Goal: Task Accomplishment & Management: Use online tool/utility

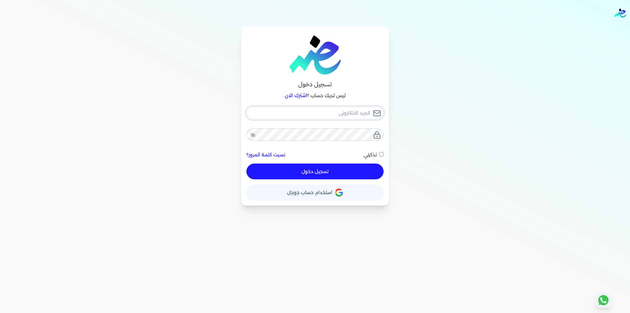
type input "[EMAIL_ADDRESS][DOMAIN_NAME]"
click at [359, 177] on button "تسجيل دخول" at bounding box center [315, 172] width 137 height 16
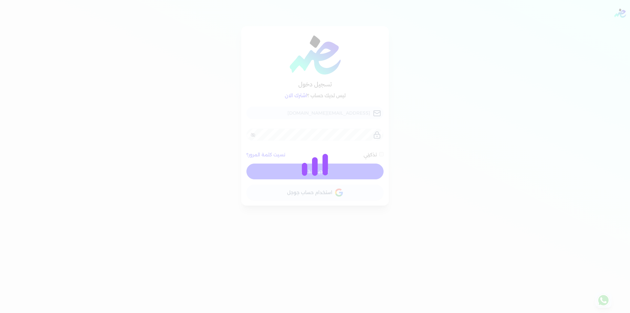
checkbox input "false"
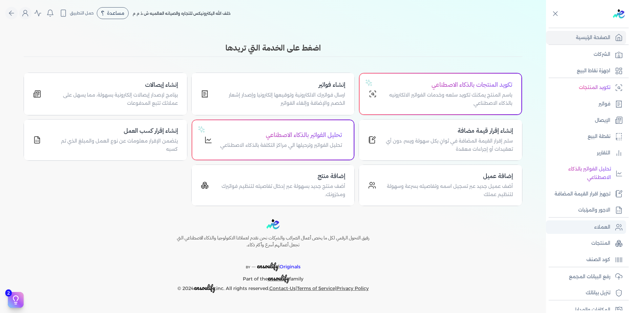
click at [609, 222] on link "العملاء" at bounding box center [586, 227] width 80 height 14
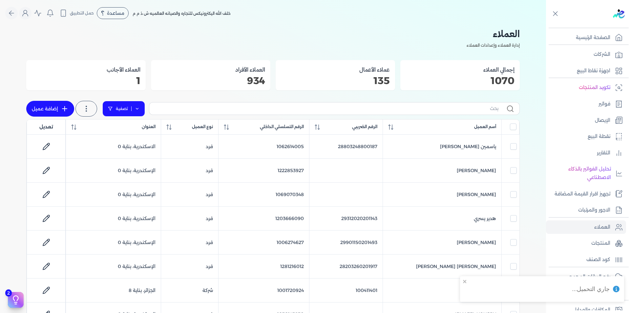
click at [137, 109] on icon at bounding box center [137, 108] width 5 height 5
click at [131, 128] on button "اضافة تصفية" at bounding box center [129, 129] width 40 height 8
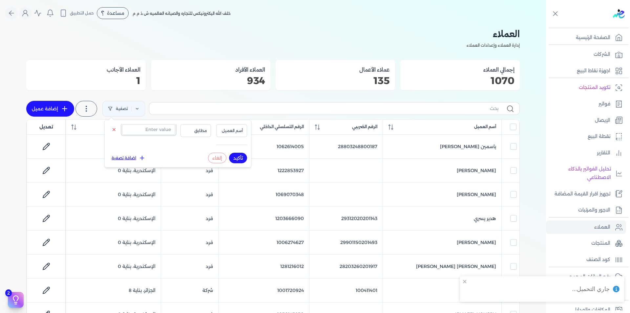
drag, startPoint x: 142, startPoint y: 130, endPoint x: 164, endPoint y: 131, distance: 22.4
click at [142, 130] on input "text" at bounding box center [148, 129] width 53 height 11
paste input "00381991784"
type input "00381991784"
click at [238, 129] on span "أسم العميل" at bounding box center [232, 131] width 22 height 6
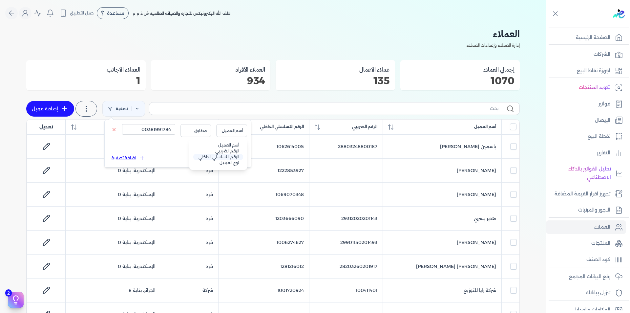
click at [231, 156] on li "الرقم التسلسلي الداخلي" at bounding box center [218, 157] width 50 height 6
click at [235, 157] on button "تأكيد" at bounding box center [238, 158] width 18 height 11
checkbox input "false"
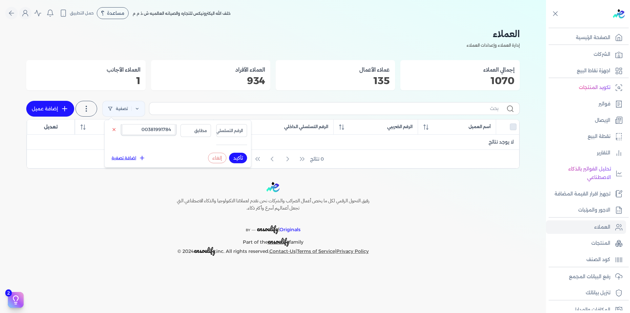
click at [155, 132] on input "00381991784" at bounding box center [148, 129] width 53 height 11
paste input "text"
type input "381991784"
click at [239, 156] on button "تأكيد" at bounding box center [238, 158] width 18 height 11
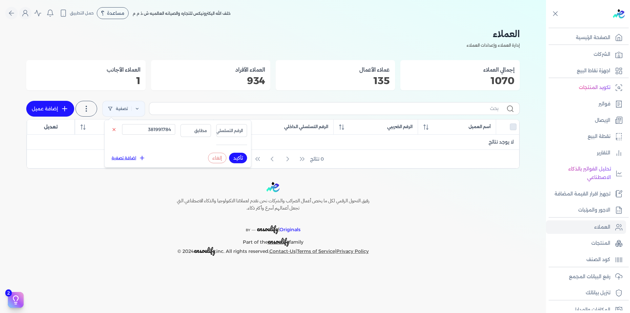
checkbox input "false"
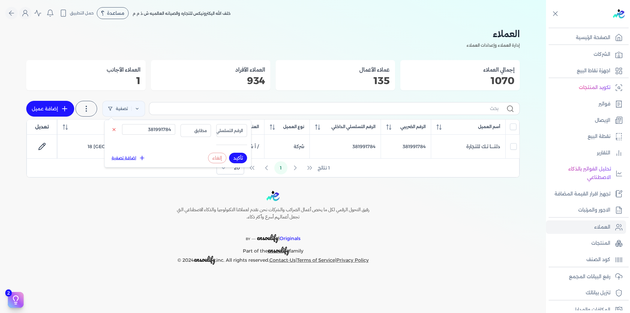
click at [416, 213] on div "رفيق التحول الرقمي لكل ما يخص أعمال الضرائب والشركات نحن نقدم لعملائنا التكنولو…" at bounding box center [273, 228] width 546 height 74
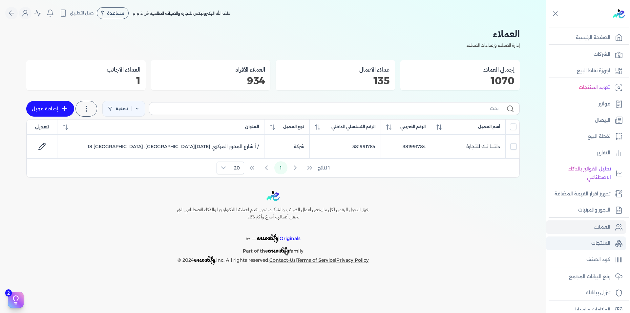
click at [598, 247] on p "المنتجات" at bounding box center [601, 243] width 19 height 9
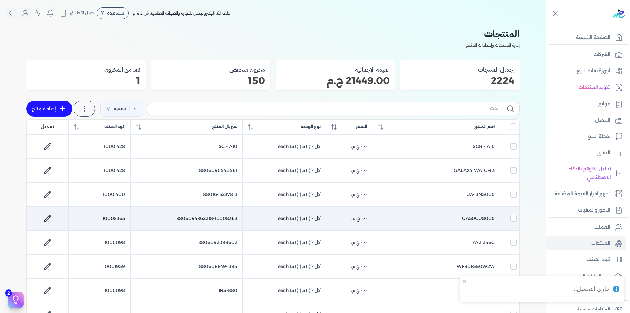
click at [186, 217] on td "8806094862218-10008363" at bounding box center [186, 219] width 112 height 24
checkbox input "false"
checkbox input "true"
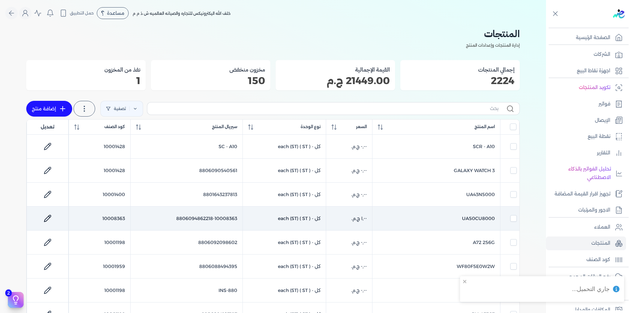
checkbox input "false"
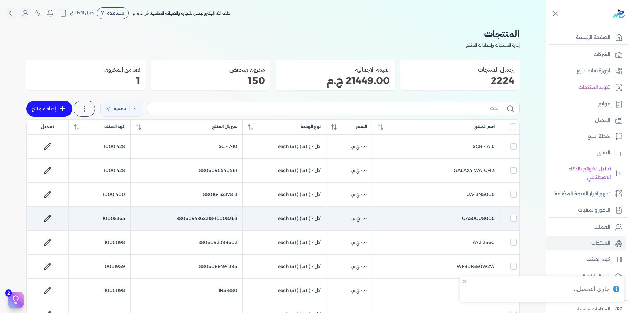
checkbox input "false"
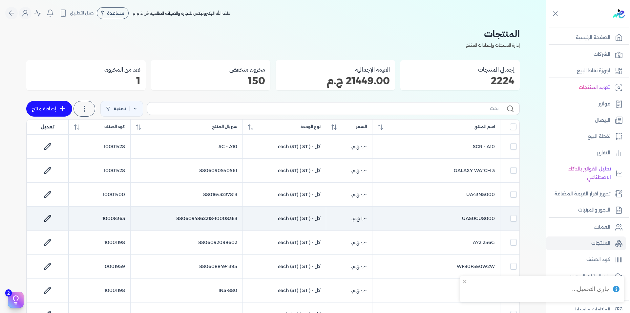
checkbox input "false"
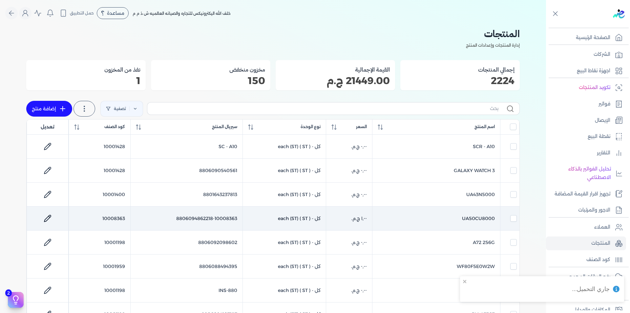
checkbox input "false"
click at [186, 217] on td "8806094862218-10008363" at bounding box center [186, 219] width 112 height 24
checkbox input "false"
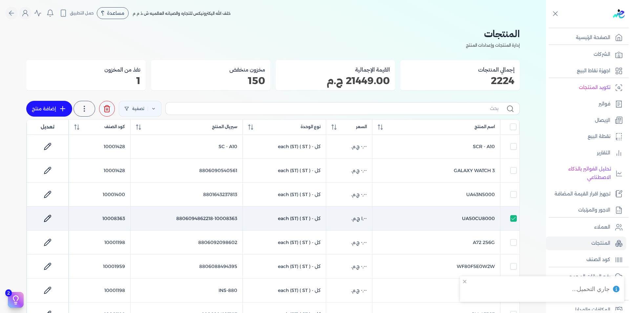
checkbox input "false"
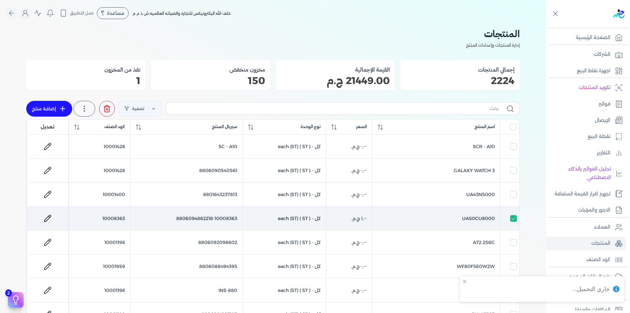
checkbox input "false"
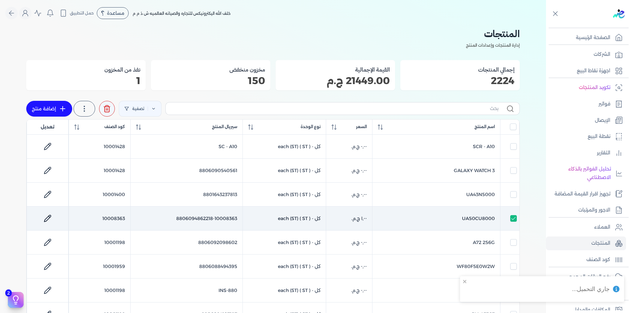
checkbox input "false"
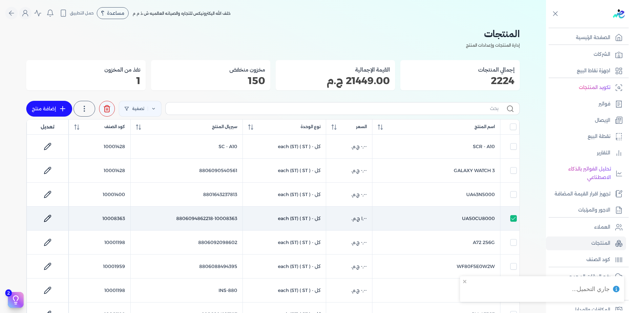
checkbox input "false"
click at [186, 217] on td "8806094862218-10008363" at bounding box center [186, 219] width 112 height 24
checkbox input "false"
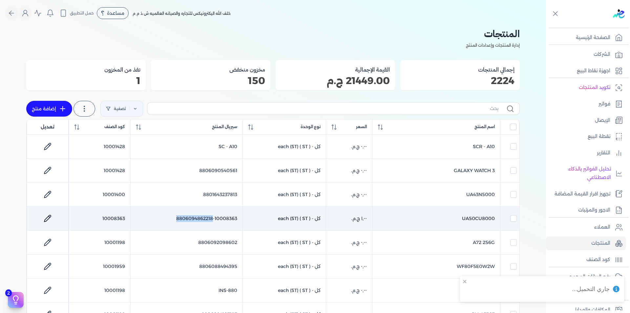
checkbox input "false"
checkbox input "true"
checkbox input "false"
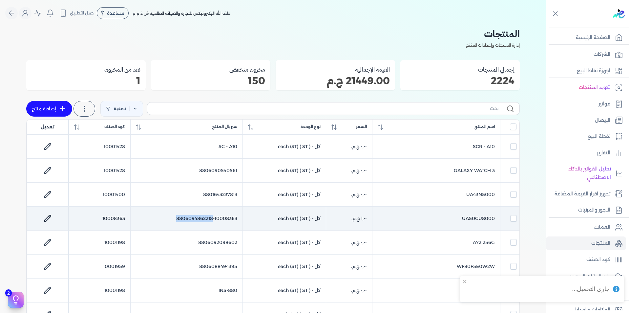
checkbox input "false"
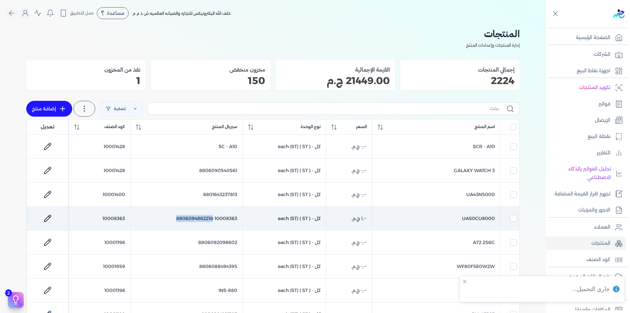
checkbox input "false"
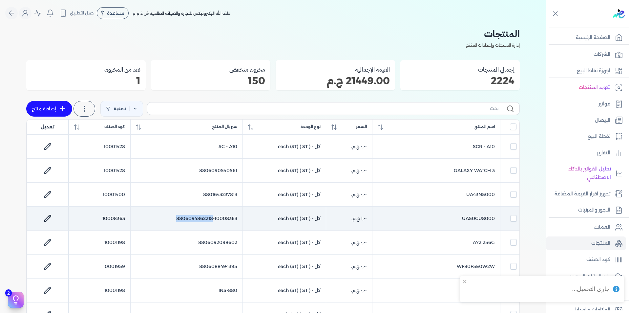
checkbox input "false"
click at [186, 217] on td "8806094862218-10008363" at bounding box center [186, 219] width 112 height 24
checkbox input "false"
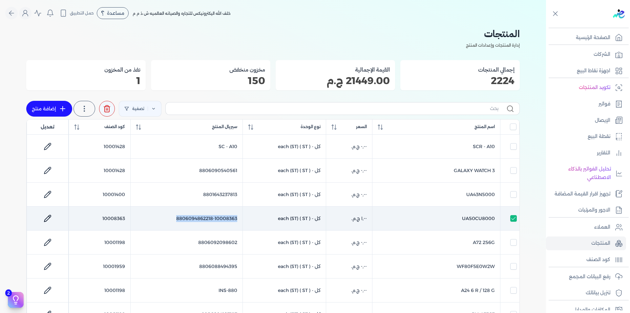
checkbox input "false"
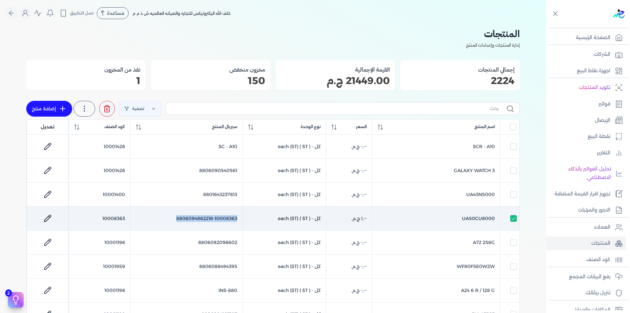
checkbox input "false"
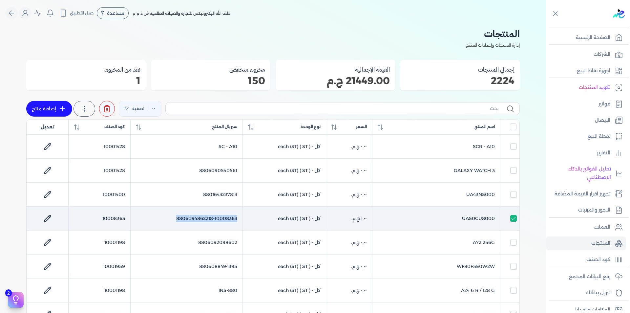
checkbox input "false"
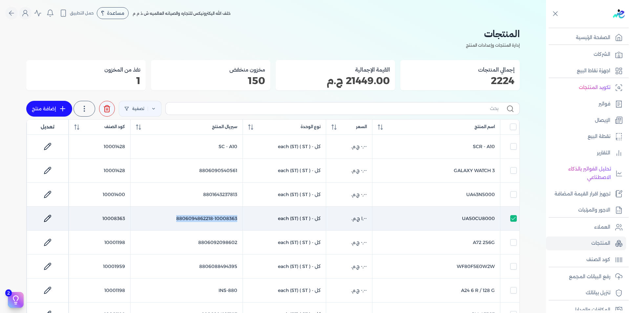
checkbox input "false"
copy tr "8806094862218-10008363"
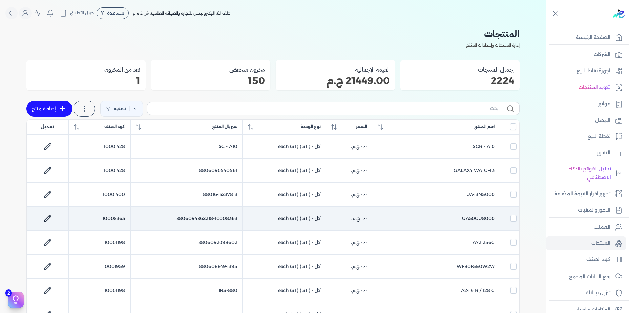
click at [110, 219] on td "10008363" at bounding box center [99, 219] width 61 height 24
checkbox input "false"
checkbox input "true"
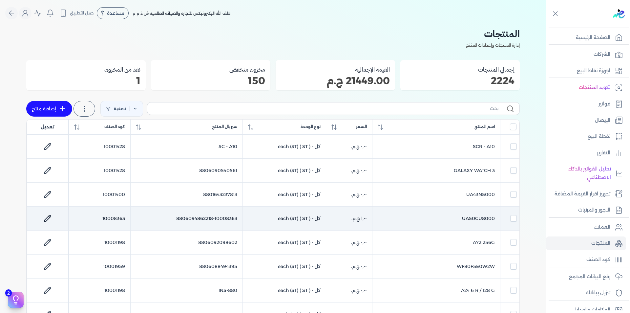
checkbox input "false"
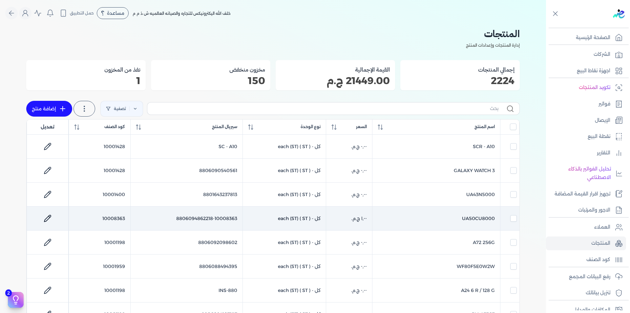
checkbox input "false"
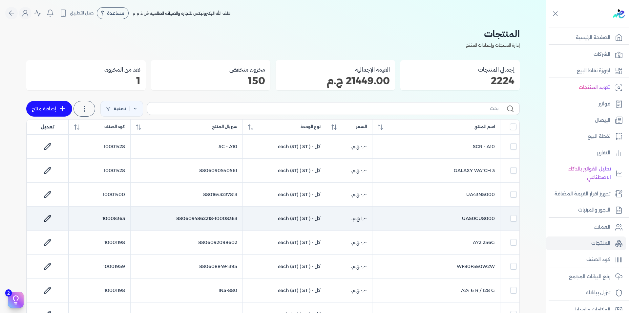
checkbox input "false"
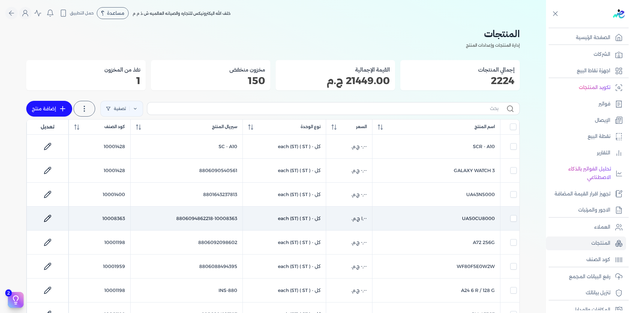
checkbox input "false"
click at [110, 219] on td "10008363" at bounding box center [99, 219] width 61 height 24
checkbox input "false"
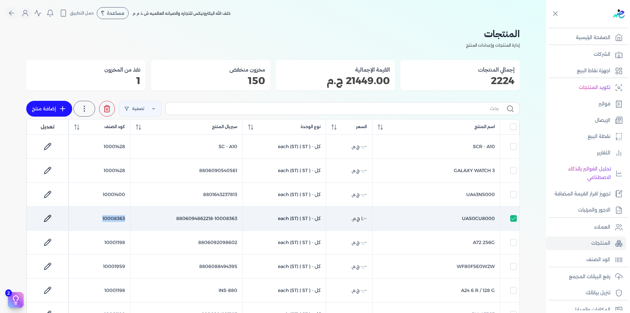
checkbox input "false"
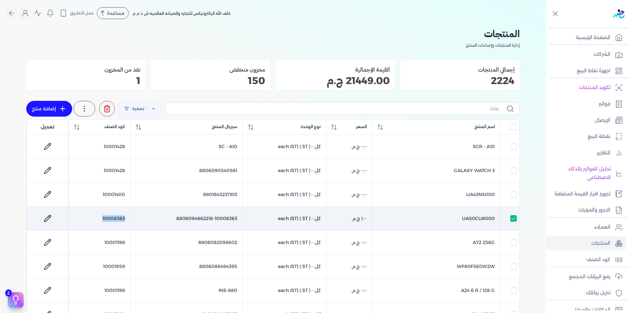
checkbox input "false"
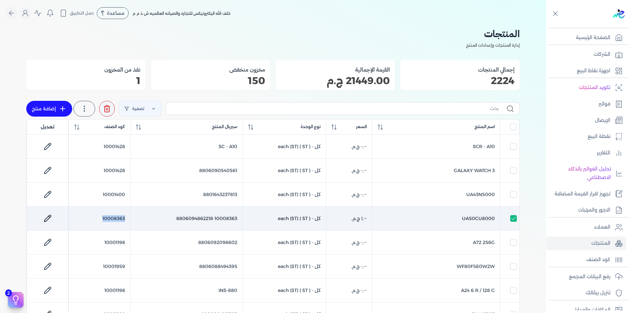
checkbox input "false"
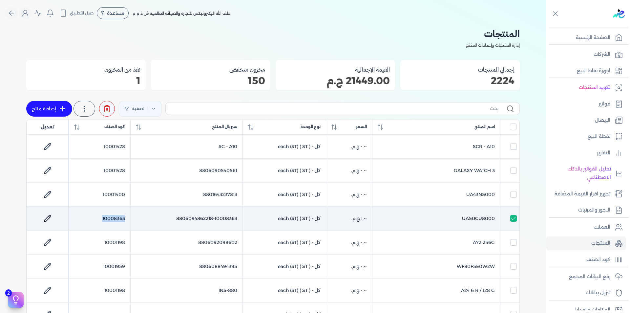
checkbox input "false"
copy td "10008363"
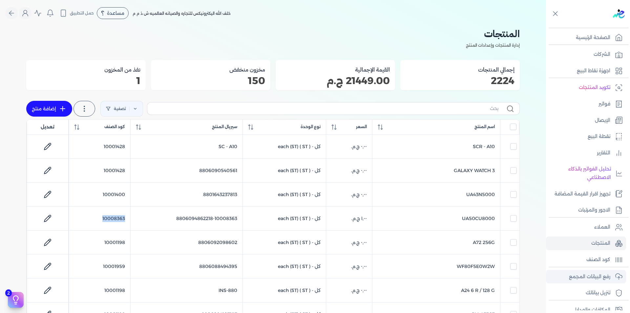
click at [591, 276] on p "رفع البيانات المجمع" at bounding box center [589, 277] width 41 height 9
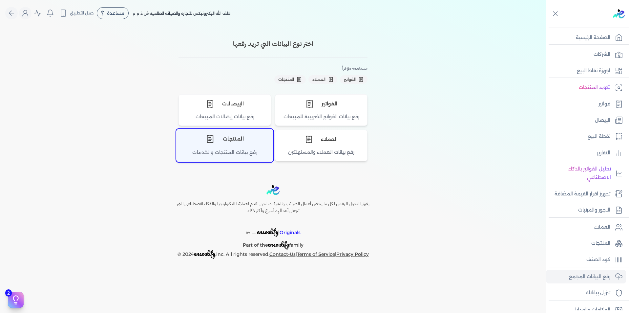
click at [249, 146] on div "المنتجات" at bounding box center [225, 139] width 97 height 20
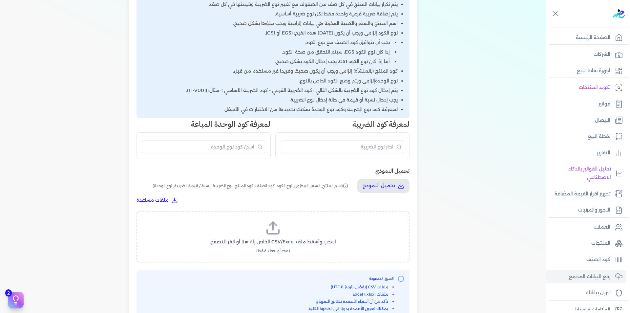
scroll to position [230, 0]
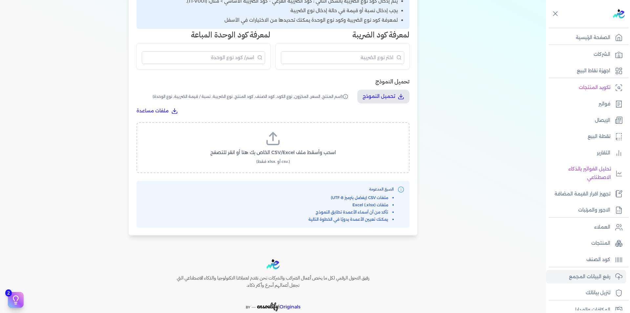
click at [283, 154] on span "اسحب وأسقط ملف CSV/Excel الخاص بك هنا أو انقر للتصفح" at bounding box center [273, 152] width 126 height 7
click at [0, 0] on input "اسحب وأسقط ملف CSV/Excel الخاص بك هنا أو انقر للتصفح (.csv أو .xlsx فقط)" at bounding box center [0, 0] width 0 height 0
click at [307, 159] on span "تحميل الملف" at bounding box center [293, 158] width 28 height 7
select select "اسم المنتج"
select select "السعر"
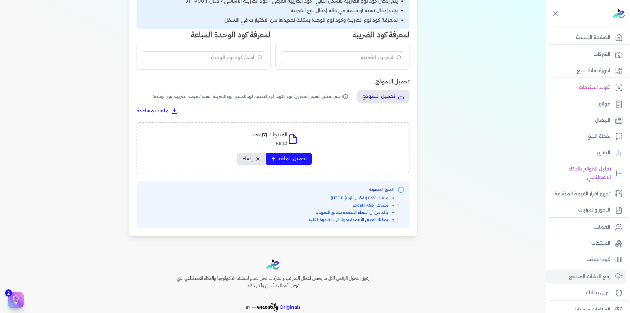
select select "المخزون"
select select "نوع الكود"
select select "كود الصنف"
select select "سيريال المنتج"
select select "نوع الضريبة"
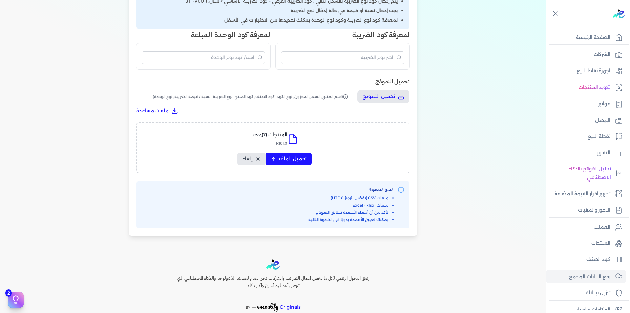
select select "نسبة / قيمة الضريبة"
select select "نوع الوحدة"
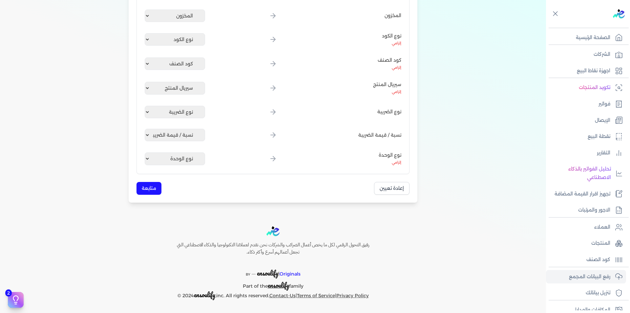
scroll to position [190, 0]
click at [152, 189] on button "متابعة" at bounding box center [149, 188] width 25 height 13
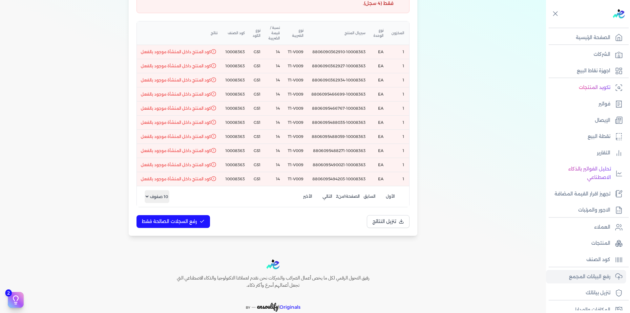
scroll to position [91, 0]
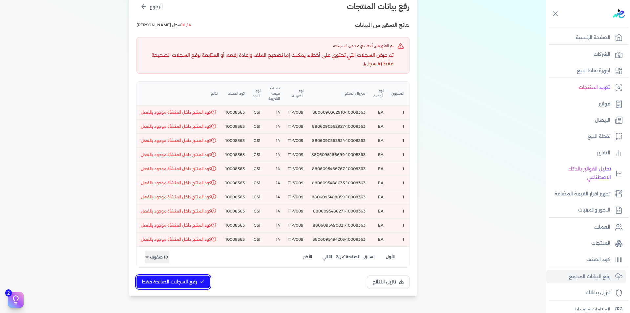
click at [197, 285] on span "رفع السجلات الصالحة فقط" at bounding box center [169, 281] width 55 height 7
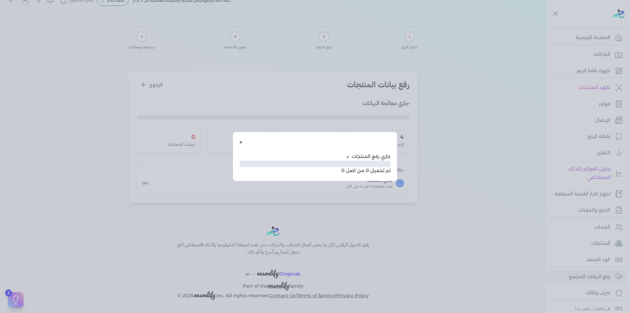
scroll to position [0, 0]
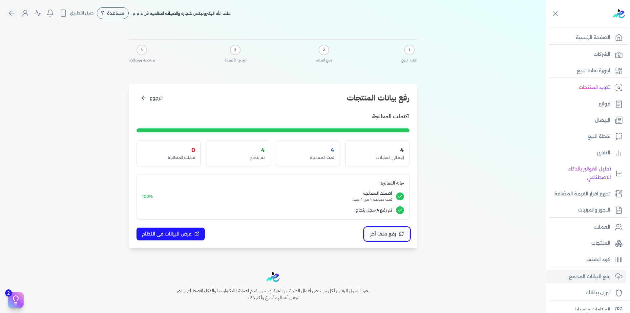
click at [389, 234] on span "رفع ملف آخر" at bounding box center [383, 234] width 26 height 7
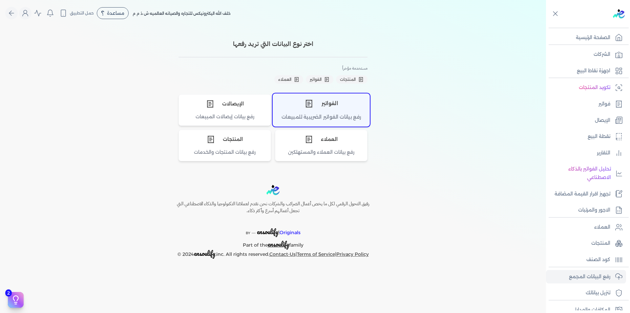
click at [341, 109] on div "الفواتير" at bounding box center [321, 104] width 97 height 20
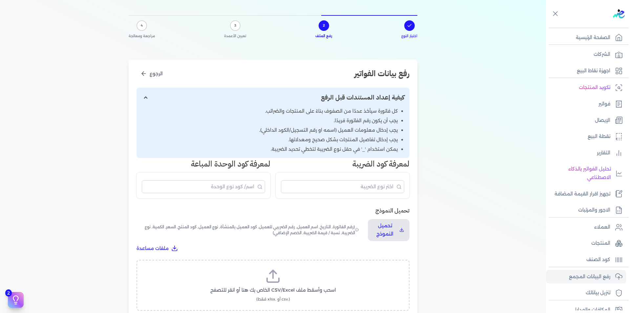
scroll to position [66, 0]
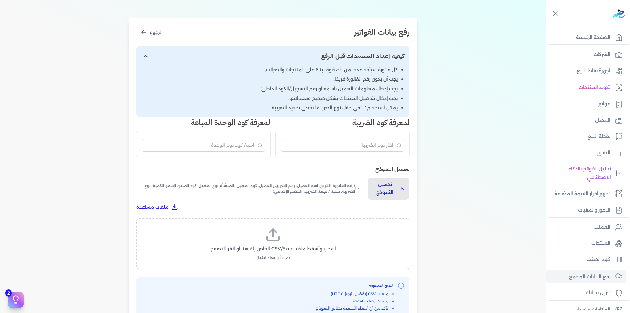
click at [285, 232] on label "اسحب وأسقط ملف CSV/Excel الخاص بك هنا أو انقر للتصفح (.csv أو .xlsx فقط)" at bounding box center [273, 244] width 256 height 34
click at [0, 0] on input "اسحب وأسقط ملف CSV/Excel الخاص بك هنا أو انقر للتصفح (.csv أو .xlsx فقط)" at bounding box center [0, 0] width 0 height 0
click at [299, 258] on span "تحميل الملف" at bounding box center [293, 255] width 28 height 7
select select "رقم الفاتورة"
select select "التاريخ"
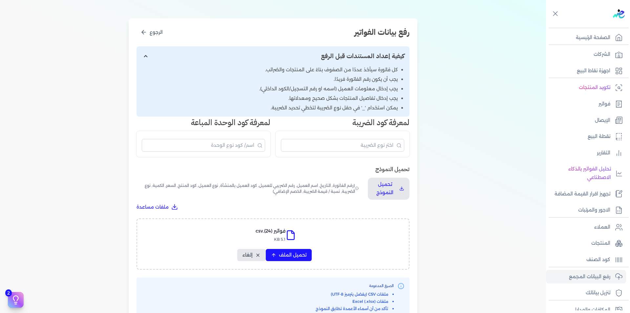
select select "أسم العميل"
select select "الرقم الضريبي"
select select "نوع العميل"
select select "الرقم التسلسلي الداخلي"
select select "وصف البند"
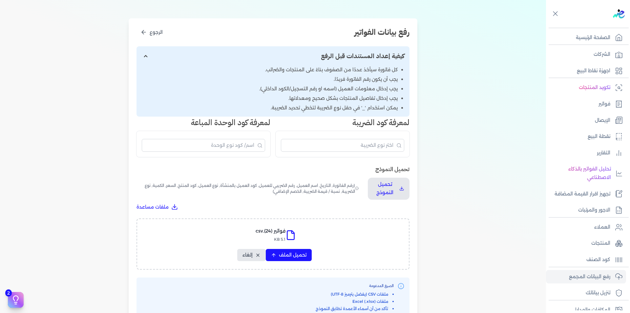
select select "سيريال المنتج"
select select "السعر"
select select "الكمية"
select select "نوع الضريبة"
select select "نسبة / قيمة الضريبة"
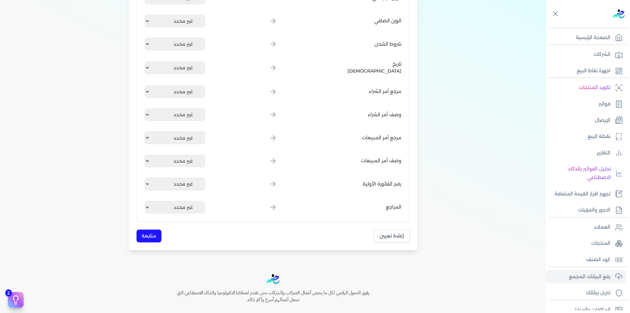
scroll to position [789, 0]
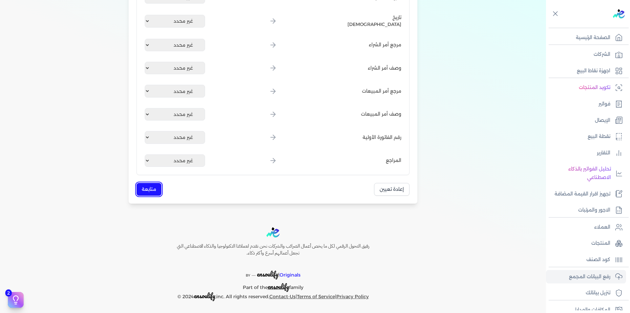
click at [152, 187] on button "متابعة" at bounding box center [149, 189] width 25 height 13
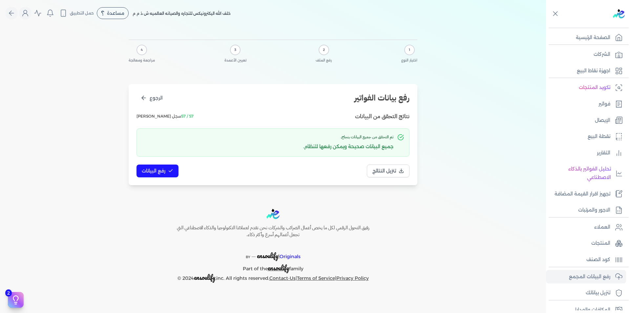
scroll to position [0, 0]
click at [162, 171] on span "رفع البيانات" at bounding box center [154, 170] width 24 height 7
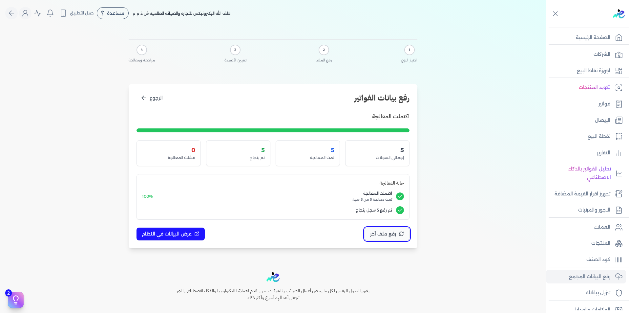
click at [380, 234] on span "رفع ملف آخر" at bounding box center [383, 234] width 26 height 7
